Goal: Task Accomplishment & Management: Manage account settings

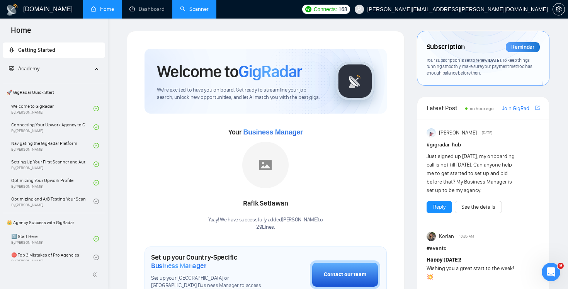
click at [191, 10] on link "Scanner" at bounding box center [194, 9] width 29 height 7
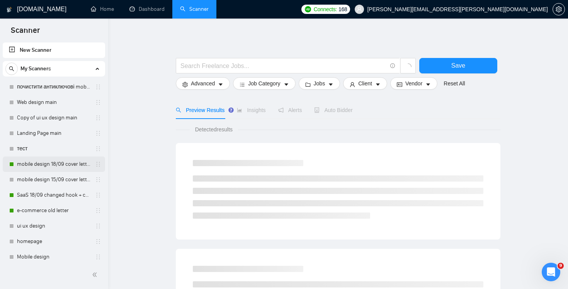
click at [49, 167] on link "mobile design 18/09 cover letter another first part" at bounding box center [53, 164] width 73 height 15
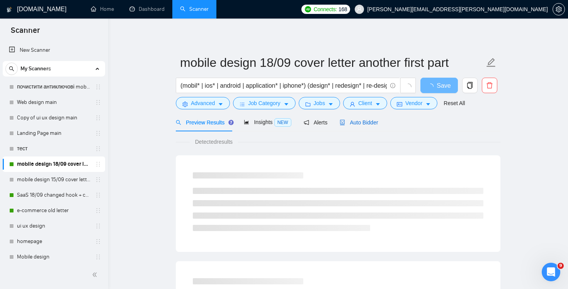
click at [377, 119] on span "Auto Bidder" at bounding box center [359, 122] width 38 height 6
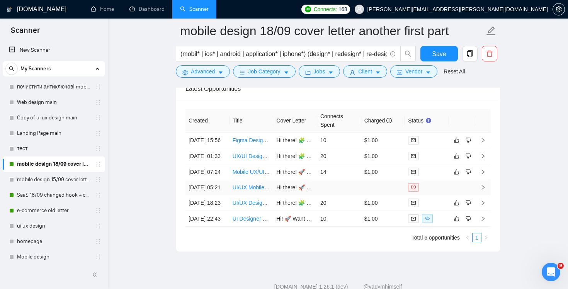
scroll to position [1896, 0]
click at [343, 142] on td "10" at bounding box center [339, 141] width 44 height 16
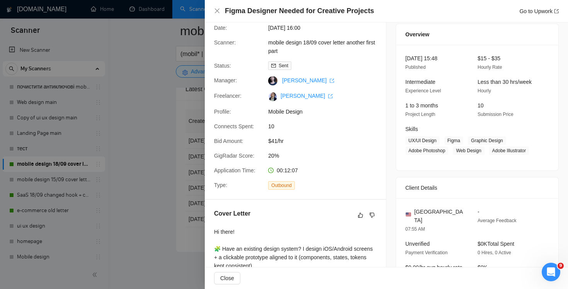
scroll to position [199, 0]
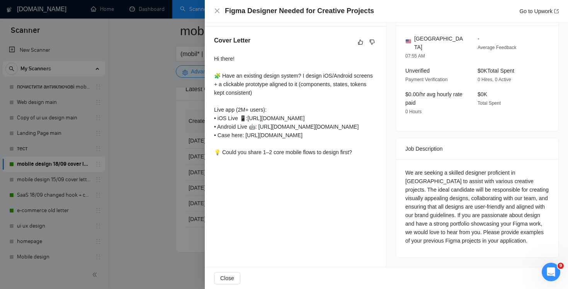
click at [216, 5] on div "Figma Designer Needed for Creative Projects Go to Upwork" at bounding box center [386, 11] width 363 height 22
click at [215, 8] on icon "close" at bounding box center [217, 11] width 6 height 6
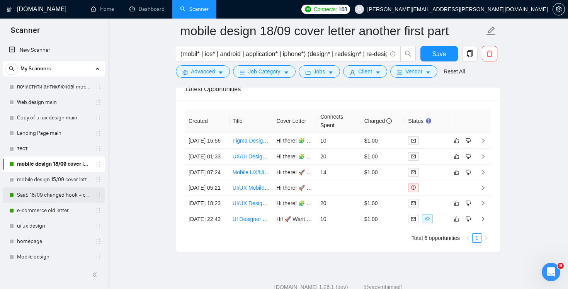
click at [36, 196] on link "SaaS 18/09 changed hook + case + final question" at bounding box center [53, 195] width 73 height 15
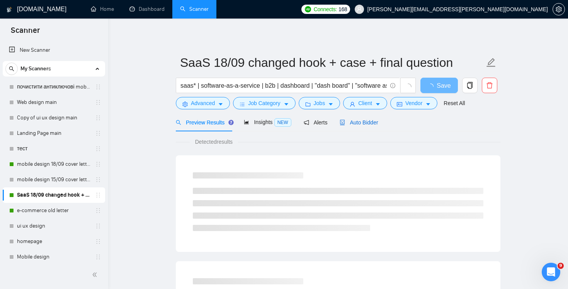
click at [363, 119] on span "Auto Bidder" at bounding box center [359, 122] width 38 height 6
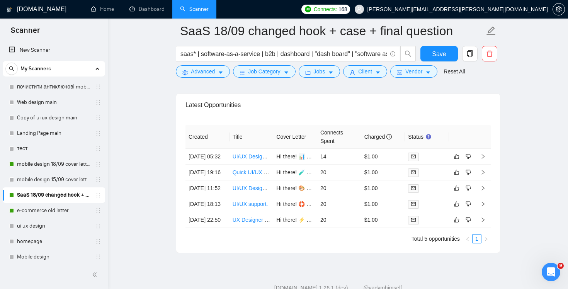
scroll to position [1932, 0]
click at [51, 211] on link "e-commerce old letter" at bounding box center [53, 210] width 73 height 15
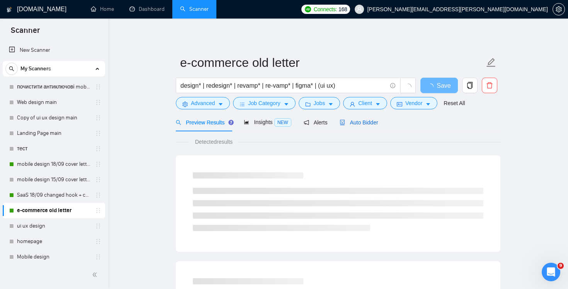
click at [353, 121] on span "Auto Bidder" at bounding box center [359, 122] width 38 height 6
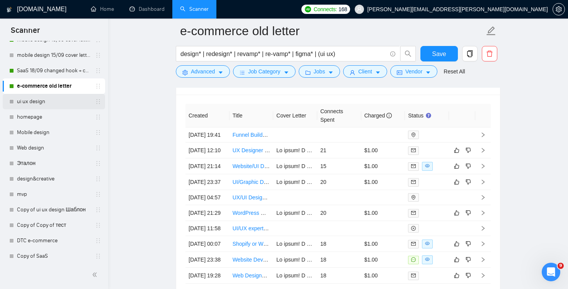
scroll to position [159, 0]
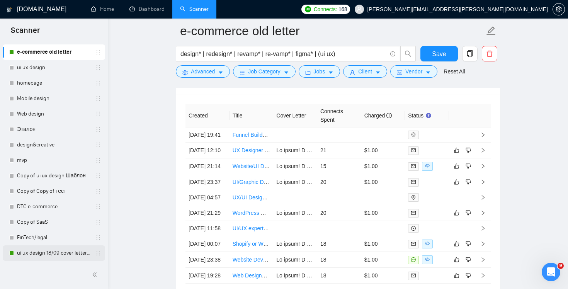
click at [58, 259] on link "ui ux design 18/09 cover letter changed & cases revised" at bounding box center [53, 253] width 73 height 15
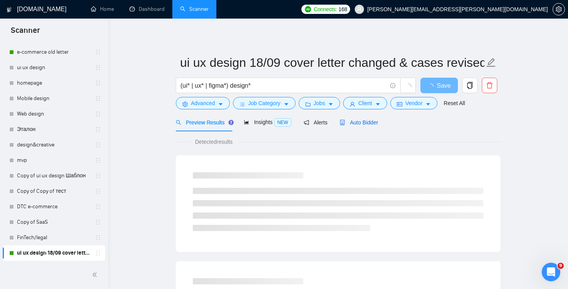
click at [358, 122] on span "Auto Bidder" at bounding box center [359, 122] width 38 height 6
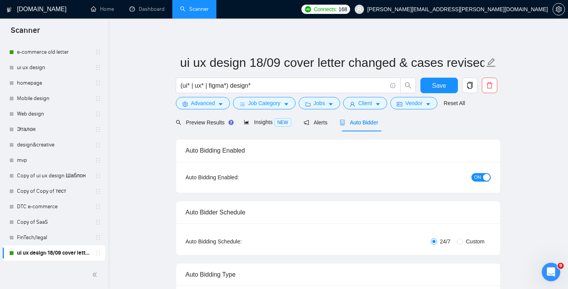
click at [484, 174] on button "ON" at bounding box center [481, 177] width 19 height 9
click at [438, 85] on span "Save" at bounding box center [439, 86] width 14 height 10
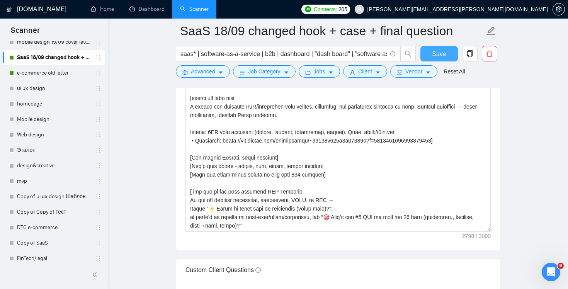
scroll to position [459, 0]
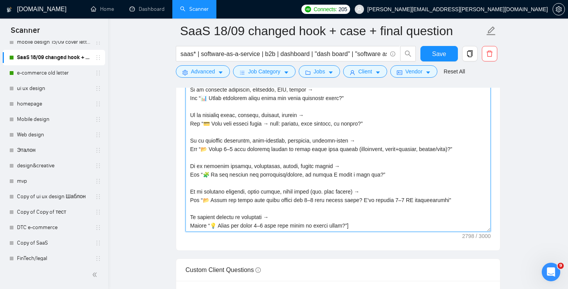
click at [413, 197] on textarea "Cover letter template:" at bounding box center [338, 145] width 305 height 174
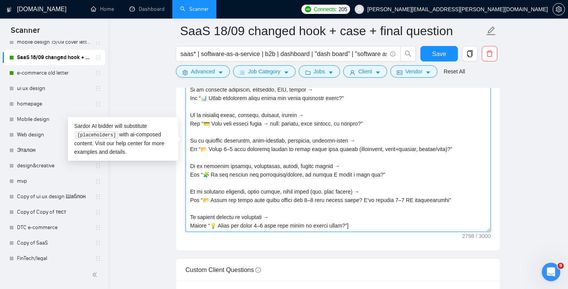
click at [397, 190] on textarea "Cover letter template:" at bounding box center [338, 145] width 305 height 174
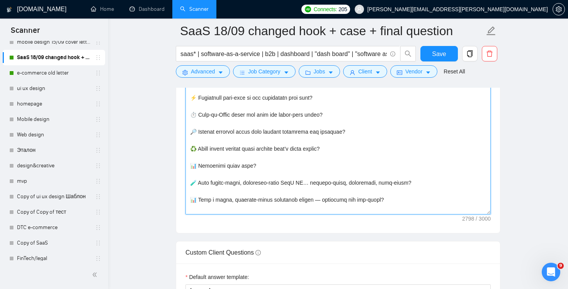
scroll to position [910, 0]
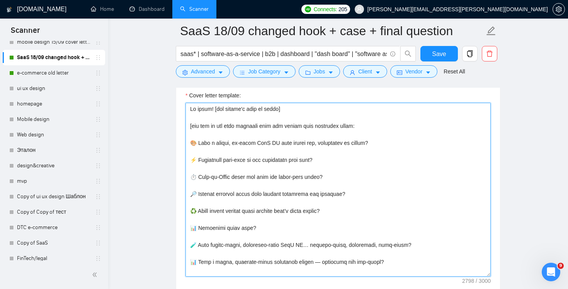
click at [192, 127] on textarea "Cover letter template:" at bounding box center [338, 190] width 305 height 174
click at [189, 126] on textarea "Cover letter template:" at bounding box center [338, 190] width 305 height 174
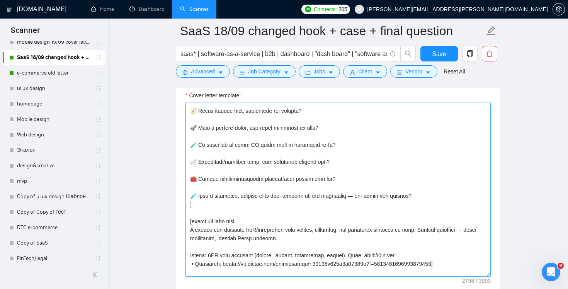
scroll to position [230, 0]
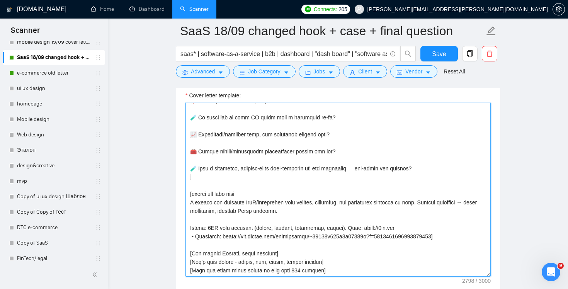
click at [231, 175] on textarea "Cover letter template:" at bounding box center [338, 190] width 305 height 174
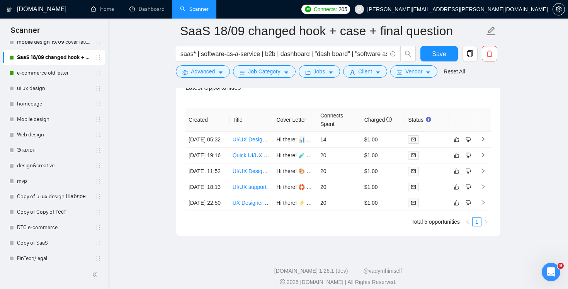
scroll to position [2065, 0]
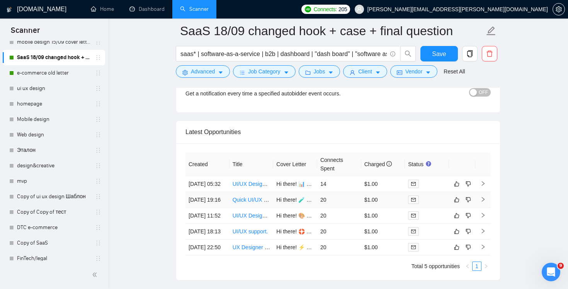
click at [349, 208] on td "20" at bounding box center [339, 200] width 44 height 16
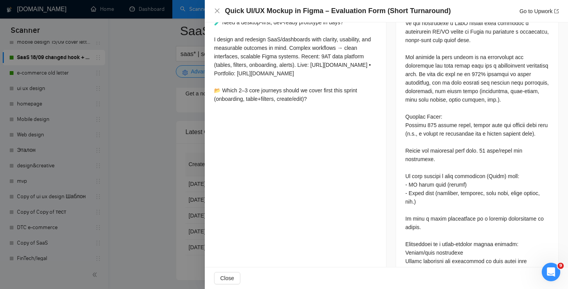
scroll to position [316, 0]
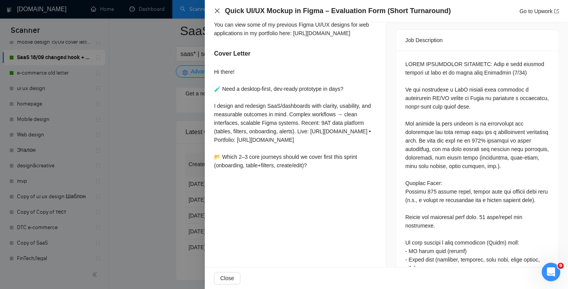
click at [217, 10] on icon "close" at bounding box center [217, 11] width 6 height 6
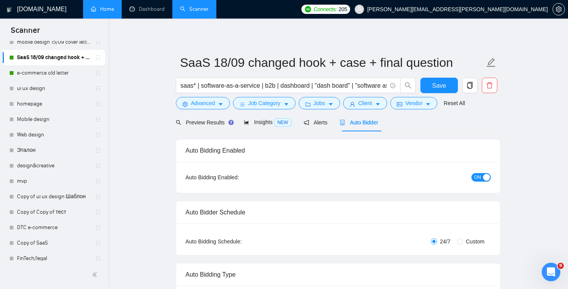
click at [104, 6] on link "Home" at bounding box center [102, 9] width 23 height 7
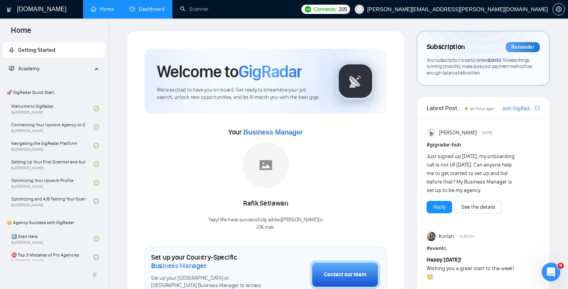
click at [144, 12] on link "Dashboard" at bounding box center [147, 9] width 35 height 7
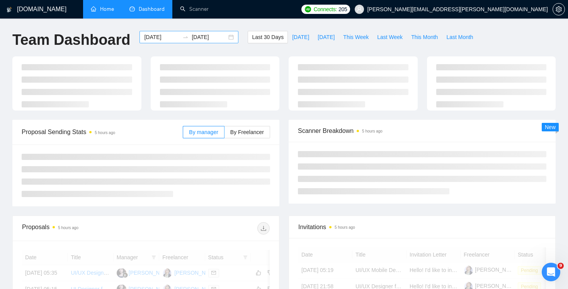
click at [179, 39] on div at bounding box center [185, 37] width 12 height 6
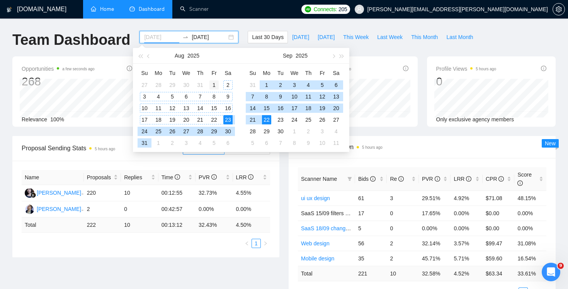
type input "2025-08-01"
click at [216, 84] on div "1" at bounding box center [214, 84] width 9 height 9
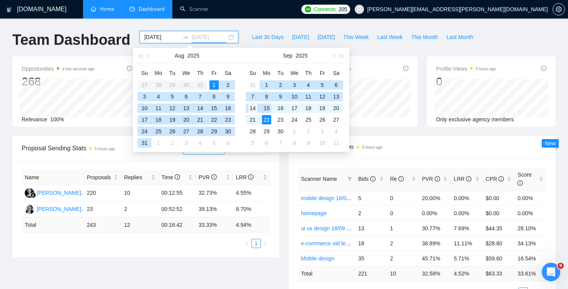
type input "2025-09-14"
click at [254, 111] on div "14" at bounding box center [252, 108] width 9 height 9
